Goal: Information Seeking & Learning: Learn about a topic

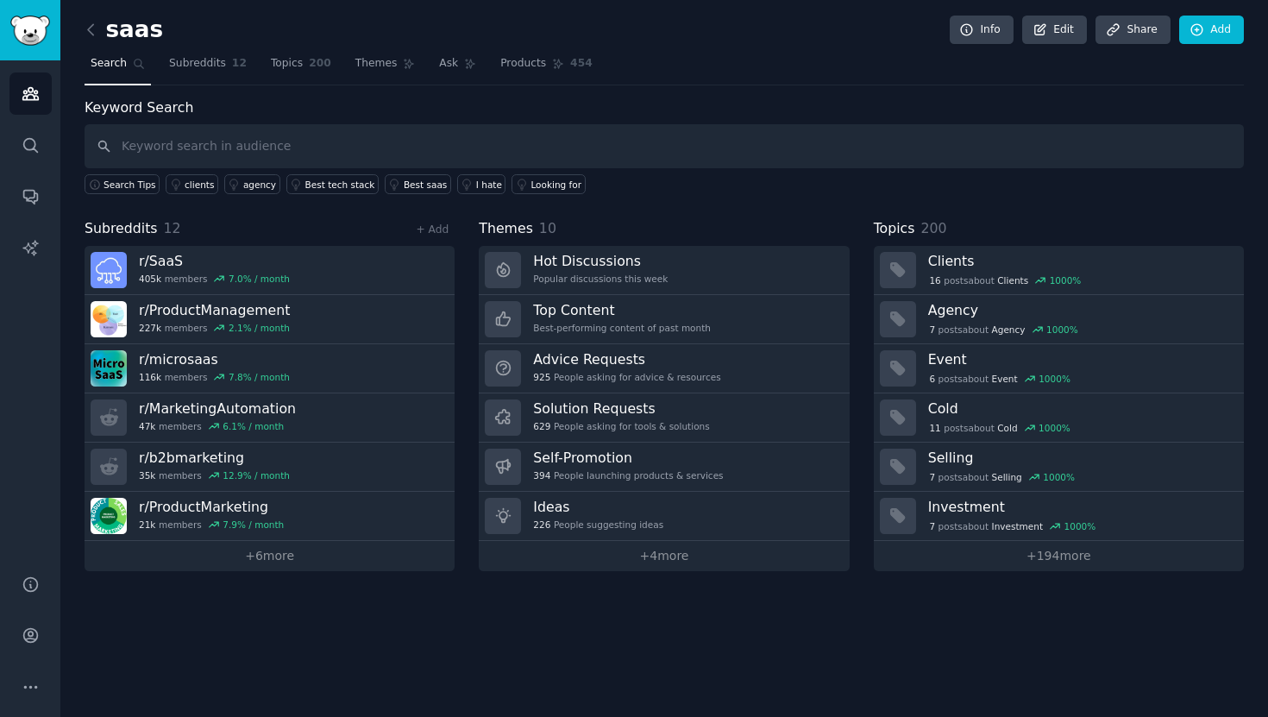
click at [369, 62] on span "Themes" at bounding box center [376, 64] width 42 height 16
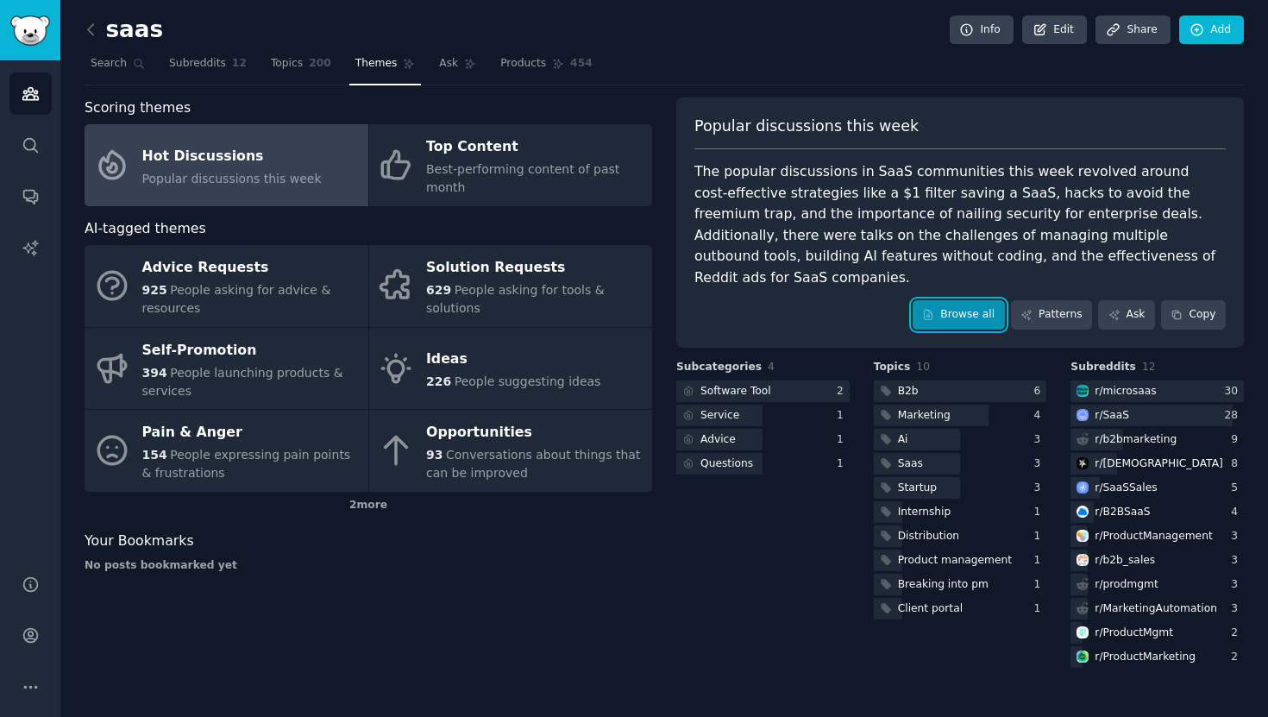
click at [987, 300] on link "Browse all" at bounding box center [959, 314] width 92 height 29
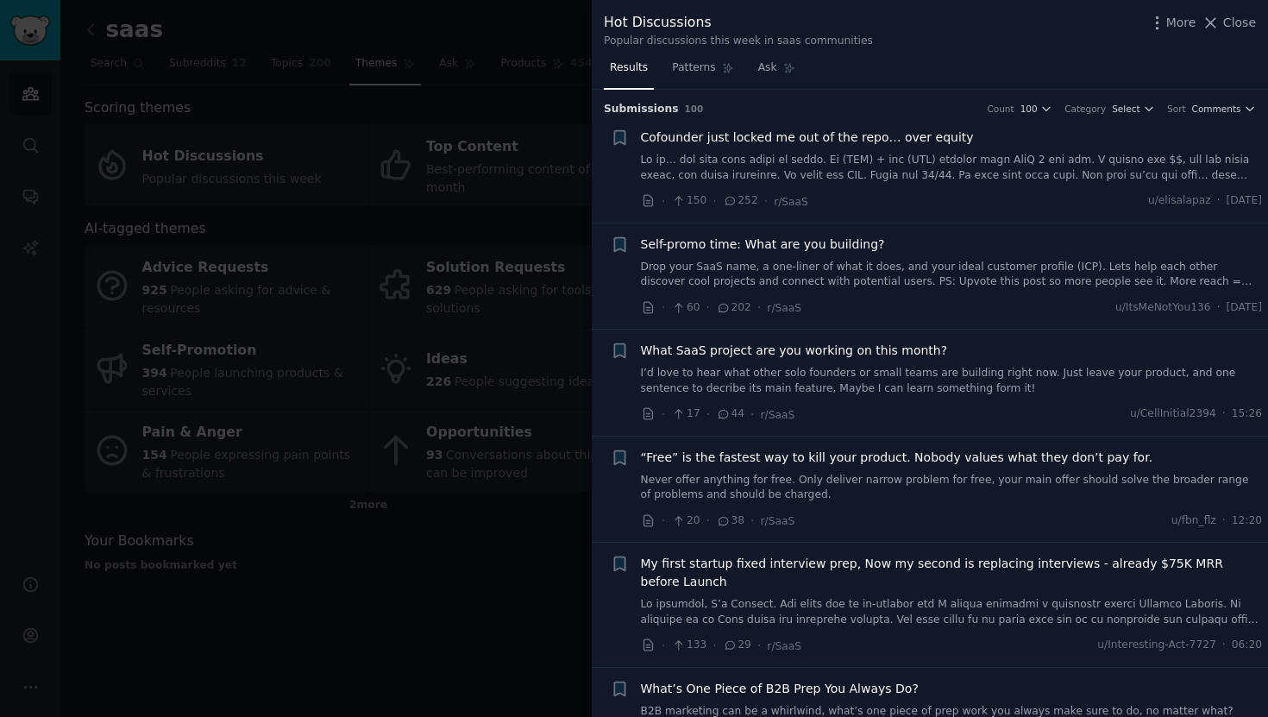
click at [783, 243] on span "Self-promo time: What are you building?" at bounding box center [763, 245] width 244 height 18
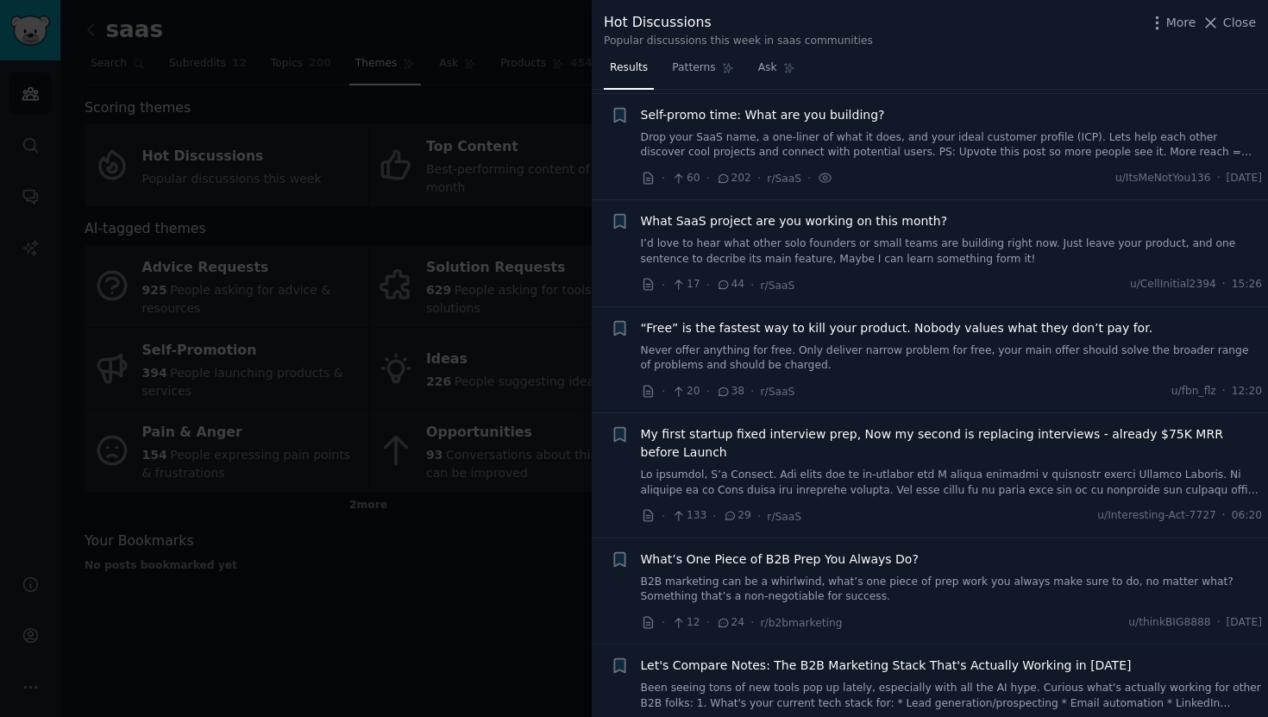
scroll to position [134, 0]
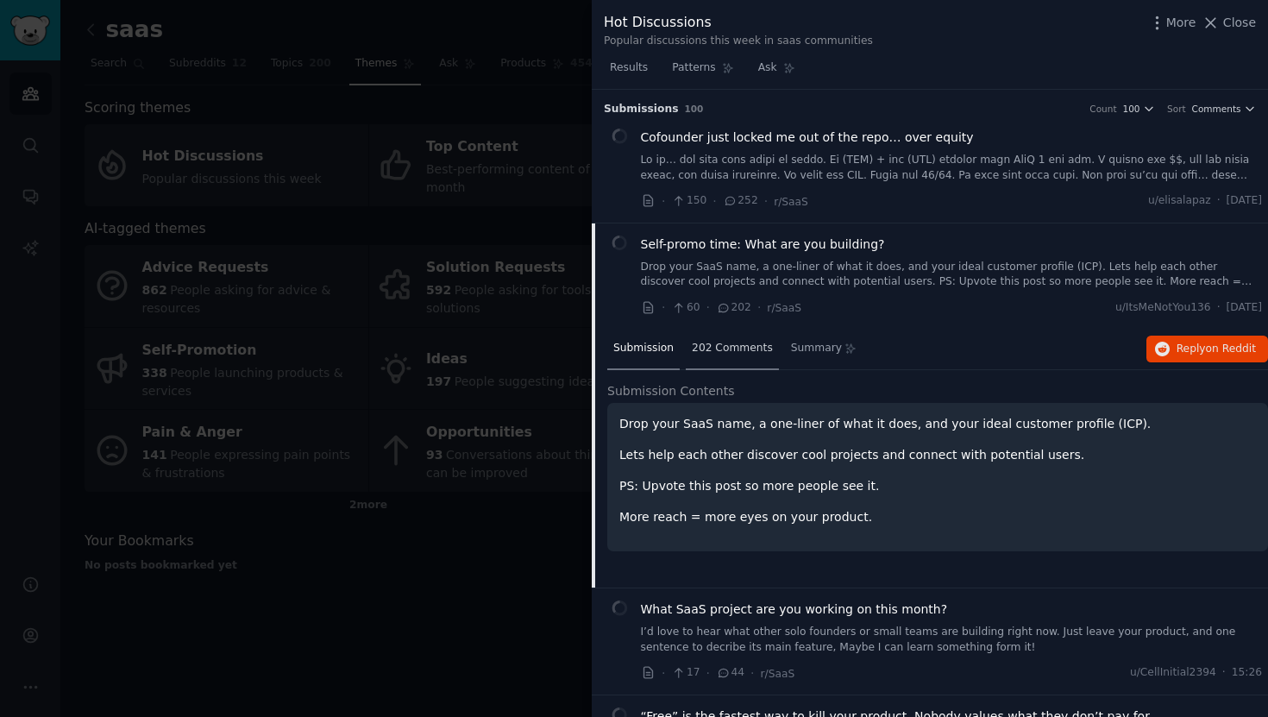
click at [737, 356] on div "202 Comments" at bounding box center [732, 349] width 93 height 41
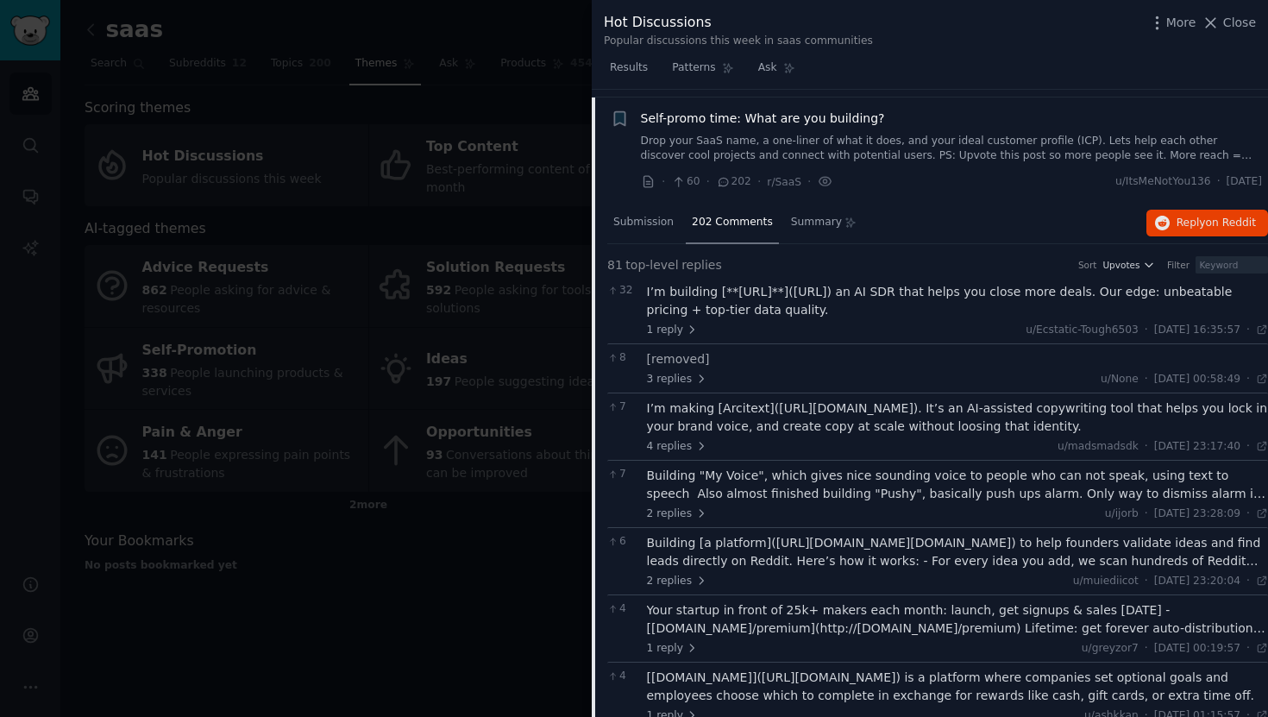
scroll to position [124, 0]
click at [1133, 267] on span "Upvotes" at bounding box center [1120, 267] width 37 height 12
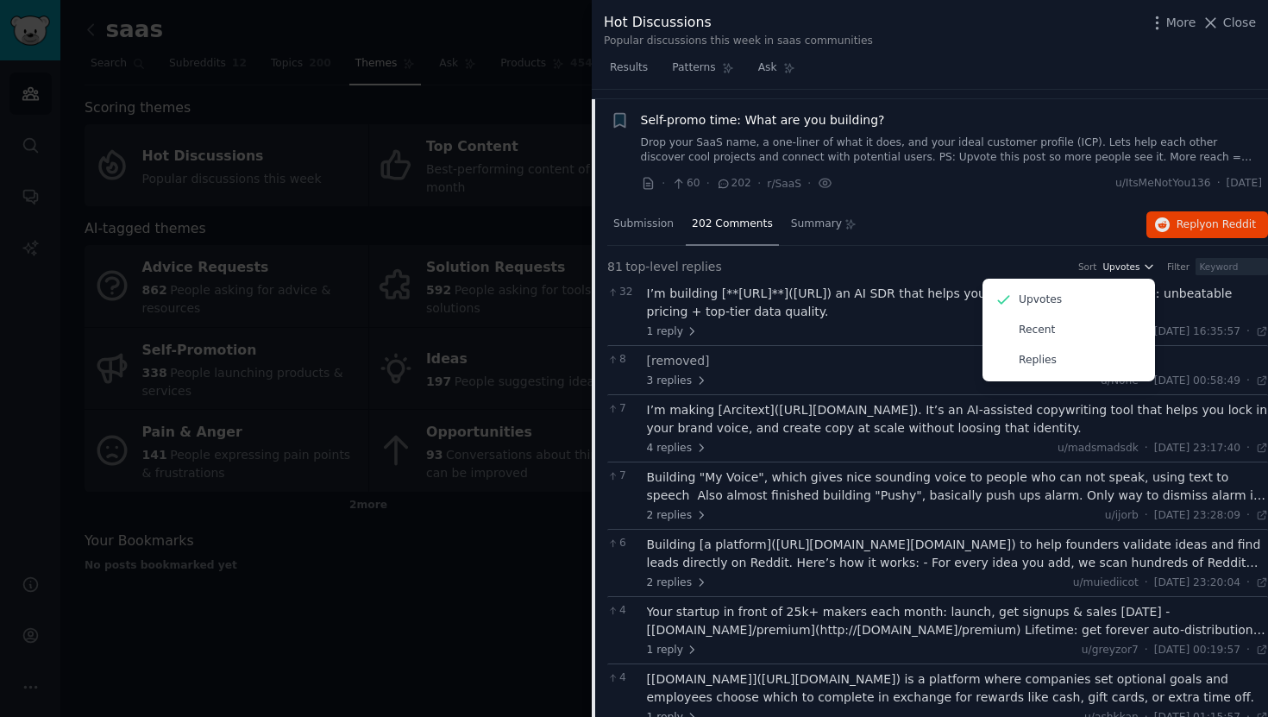
click at [1133, 267] on span "Upvotes" at bounding box center [1120, 267] width 37 height 12
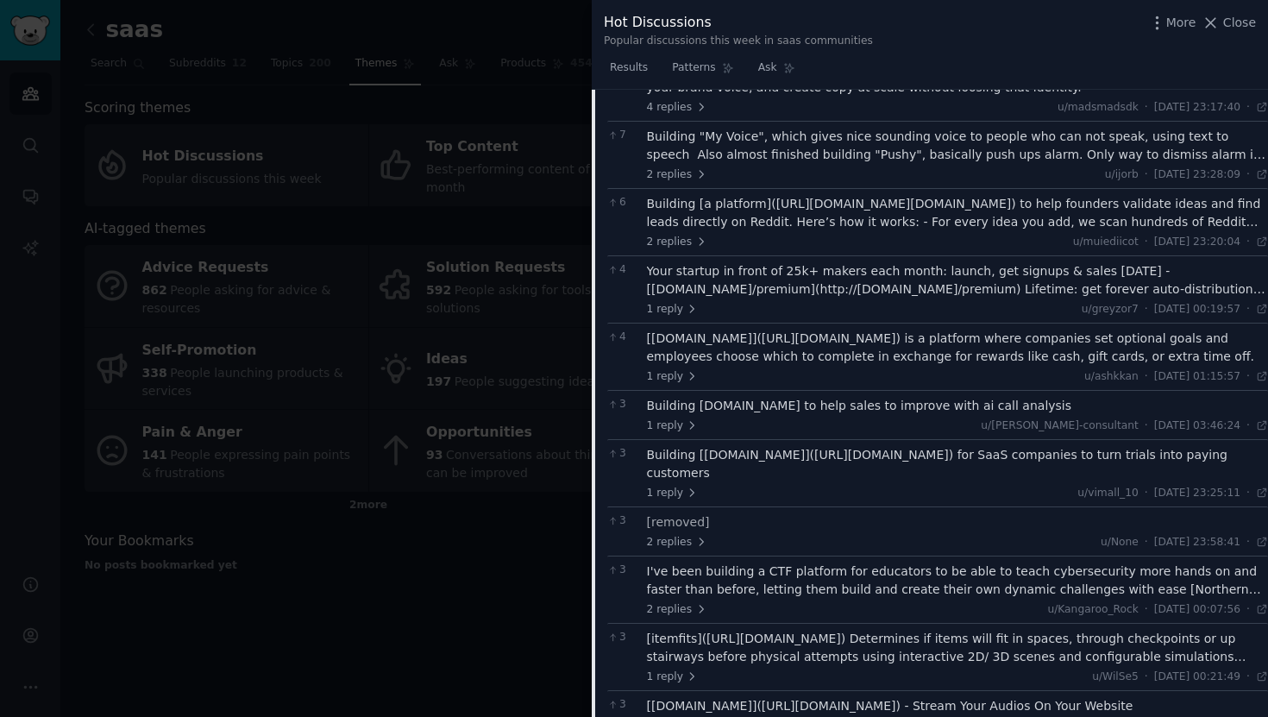
scroll to position [0, 0]
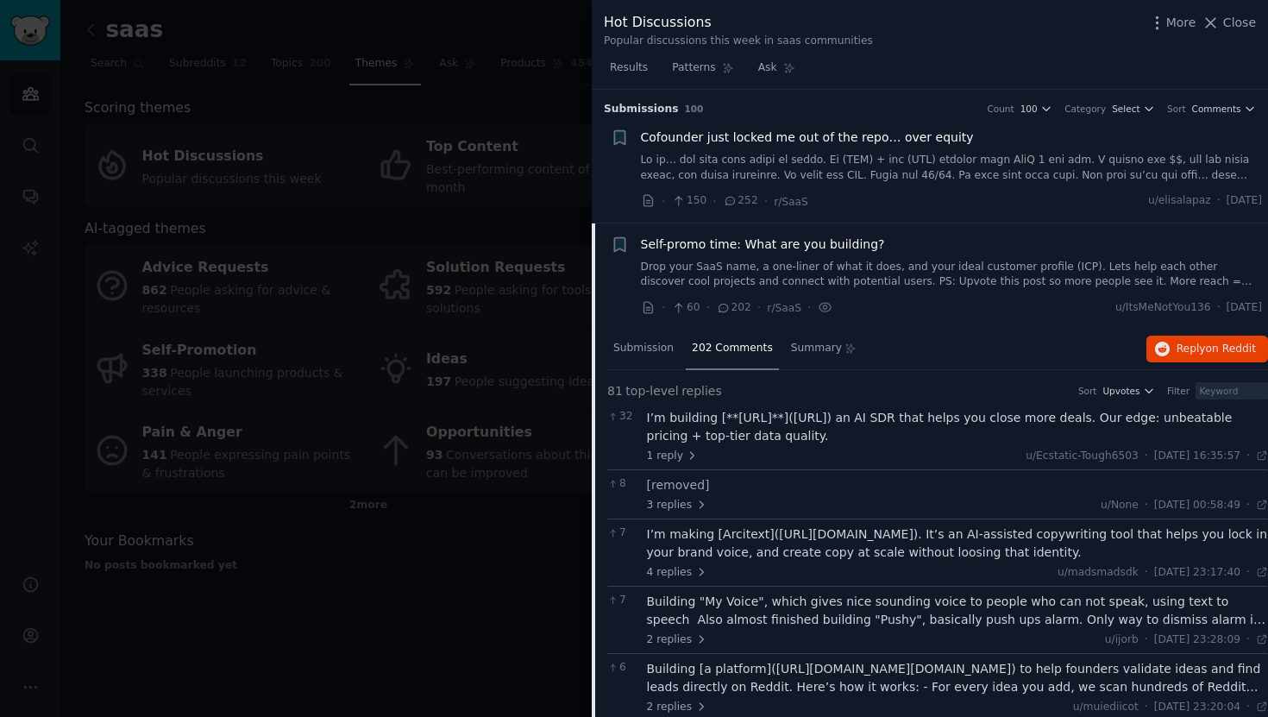
click at [701, 242] on span "Self-promo time: What are you building?" at bounding box center [763, 245] width 244 height 18
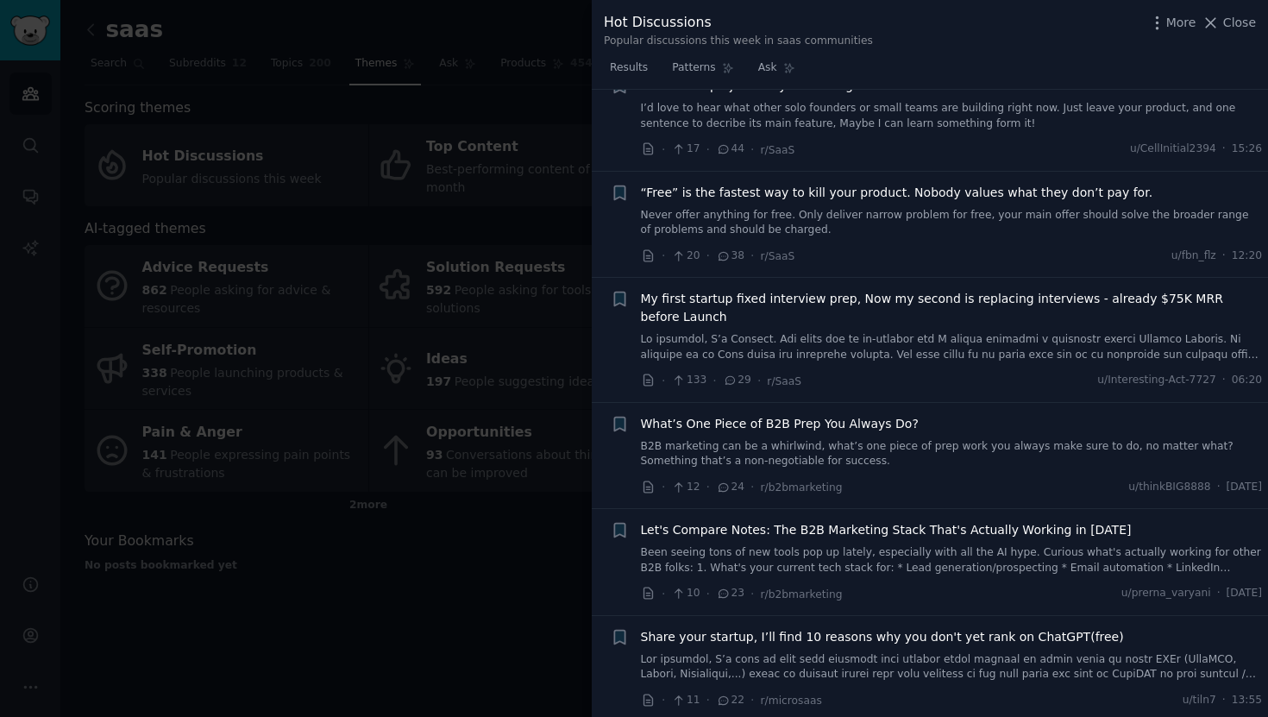
scroll to position [263, 0]
click at [506, 573] on div at bounding box center [634, 358] width 1268 height 717
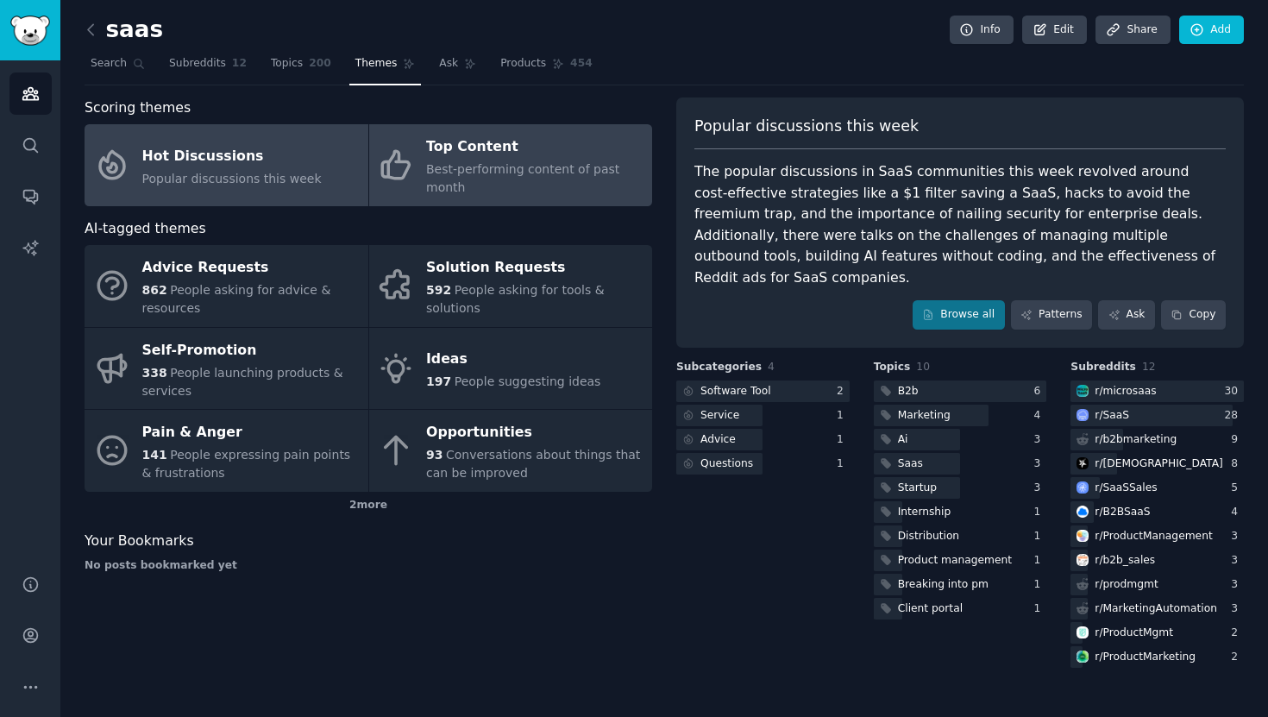
click at [462, 163] on span "Best-performing content of past month" at bounding box center [522, 178] width 193 height 32
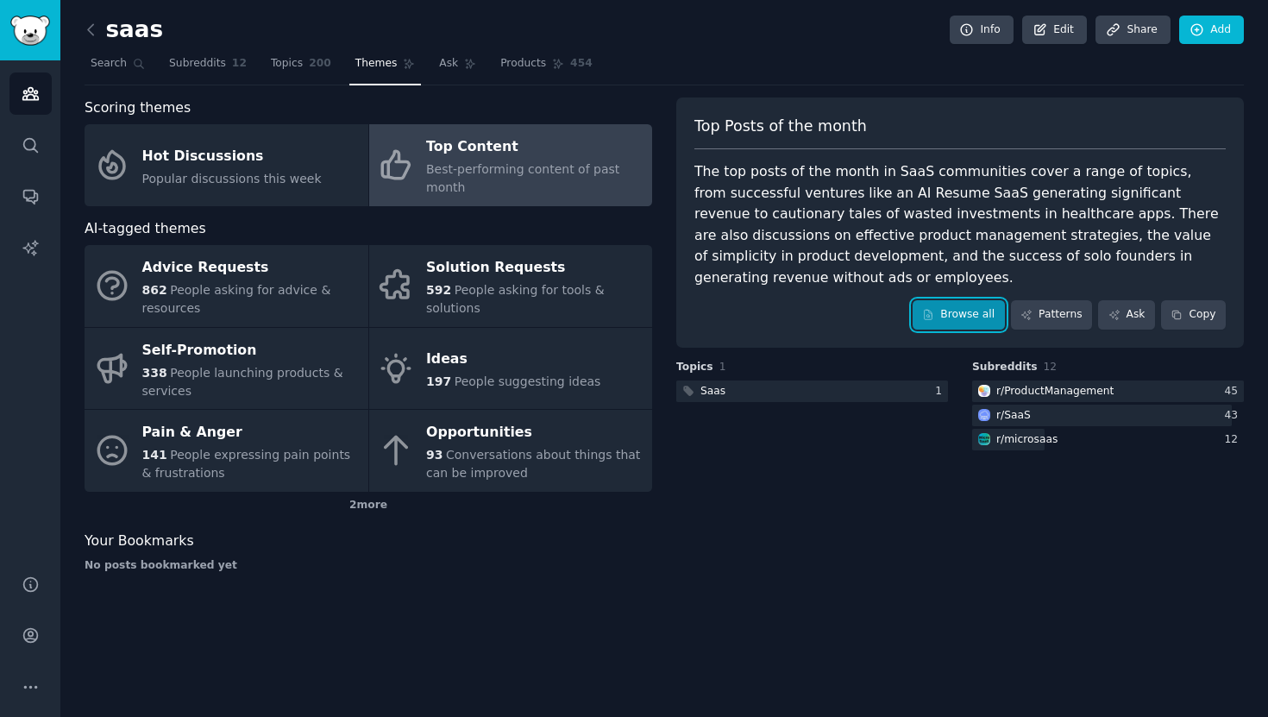
click at [961, 311] on link "Browse all" at bounding box center [959, 314] width 92 height 29
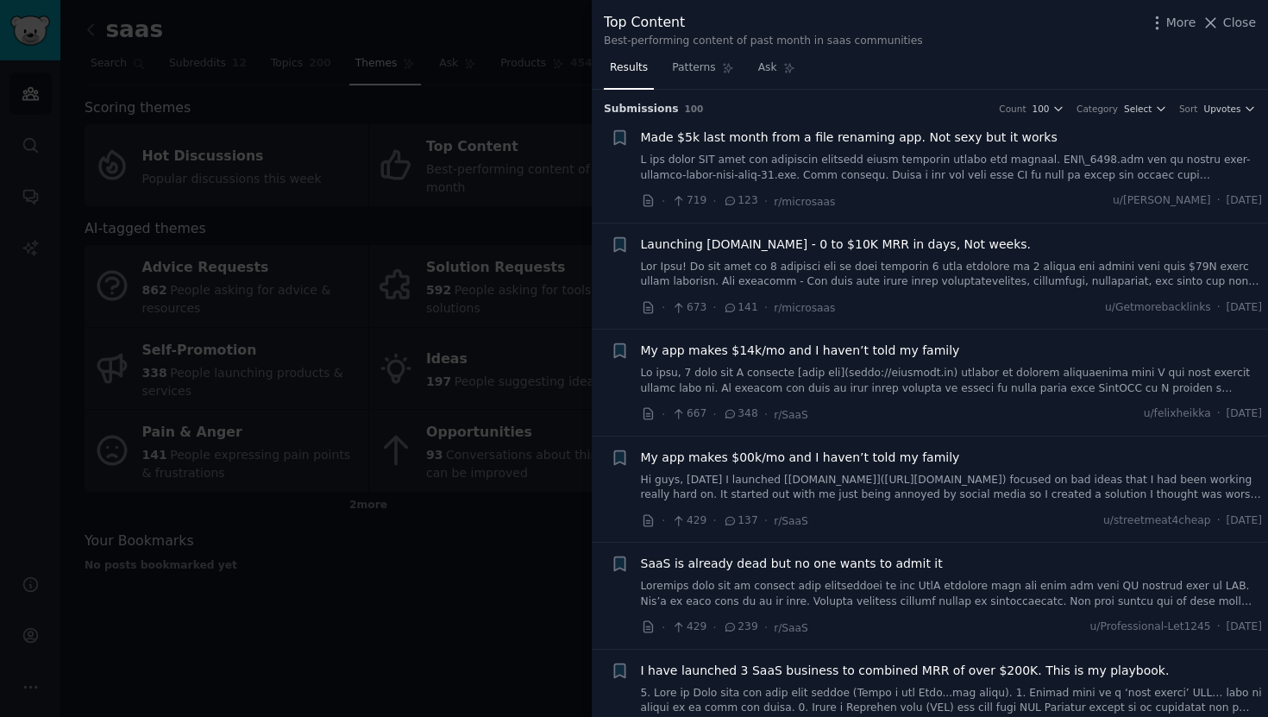
click at [805, 153] on link at bounding box center [952, 168] width 622 height 30
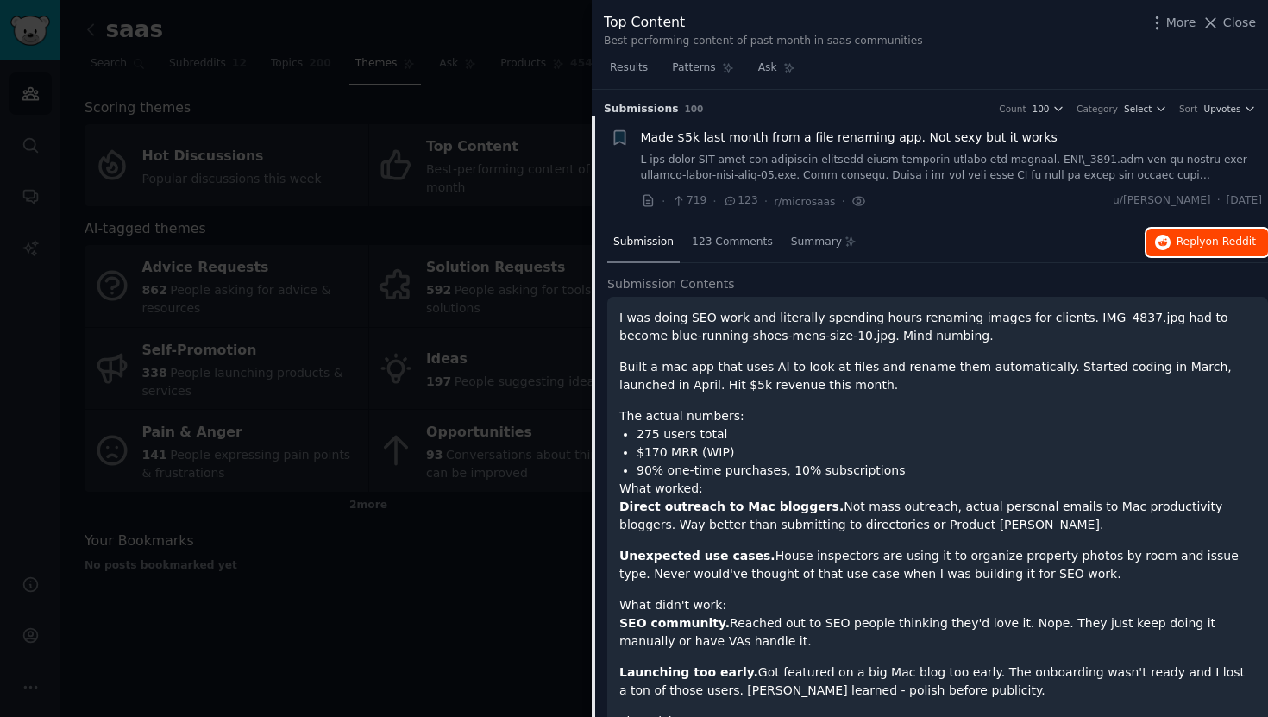
click at [1177, 243] on span "Reply on Reddit" at bounding box center [1216, 243] width 79 height 16
